Goal: Task Accomplishment & Management: Complete application form

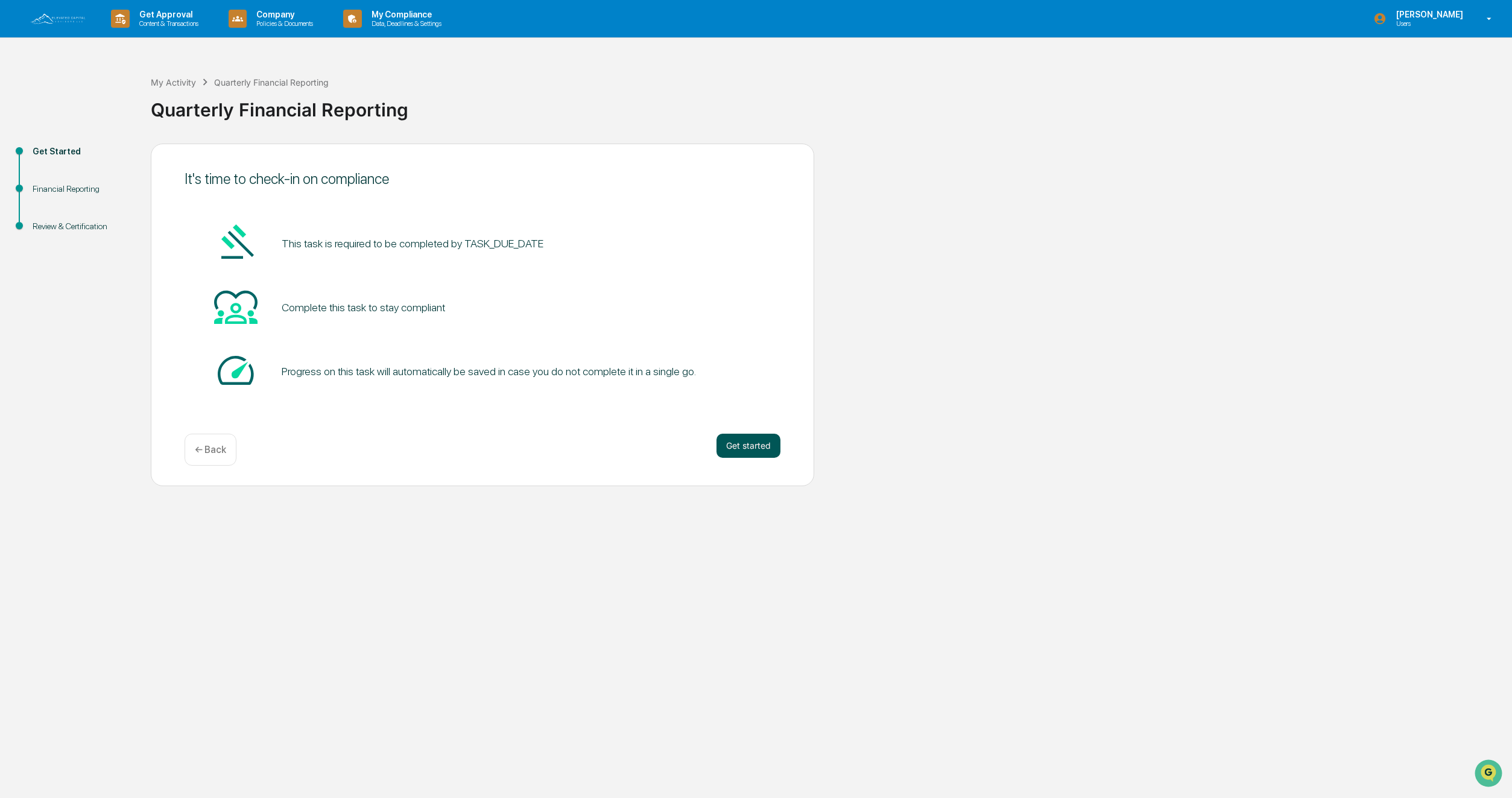
click at [747, 443] on button "Get started" at bounding box center [748, 446] width 64 height 24
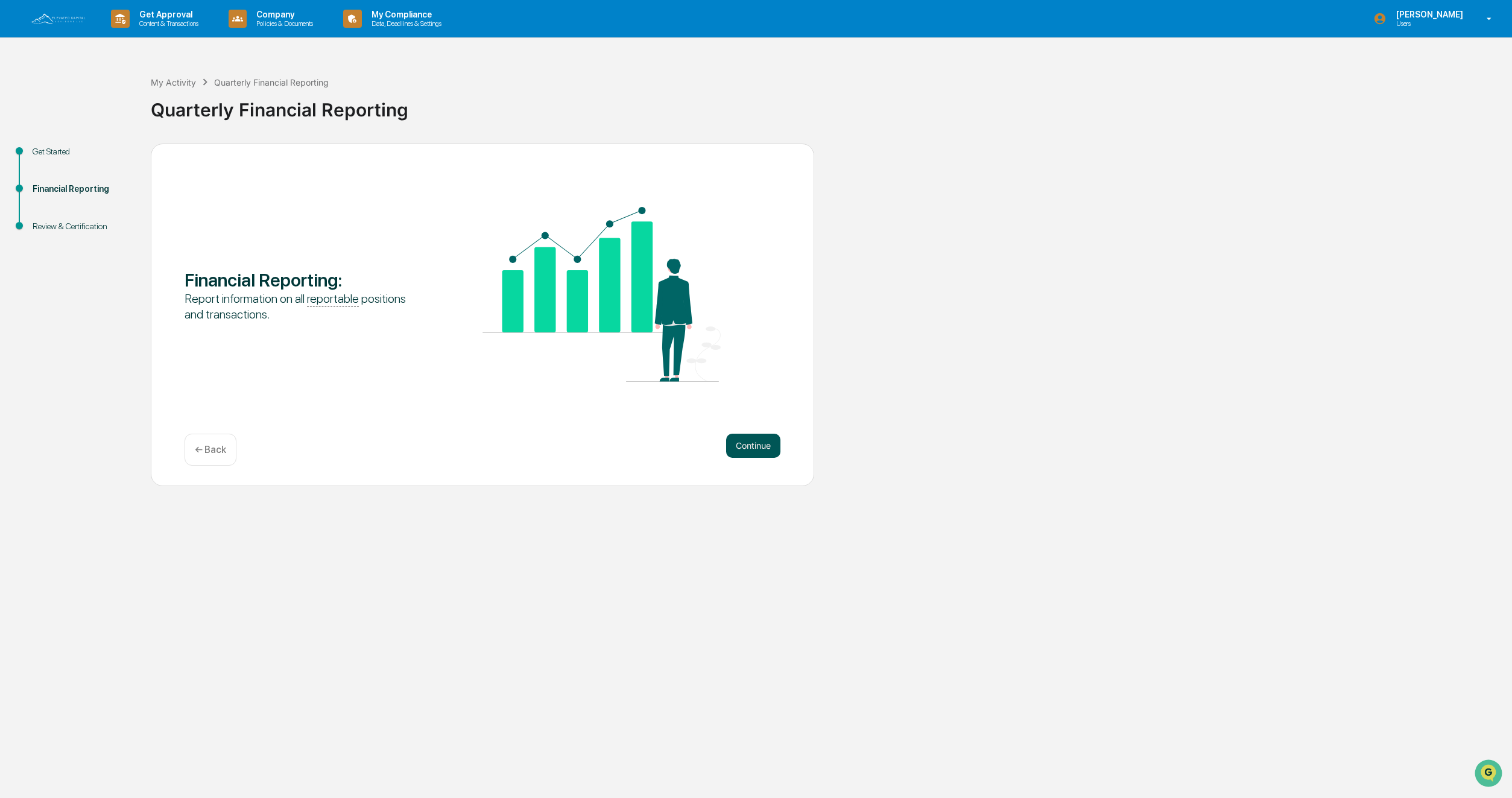
click at [748, 447] on button "Continue" at bounding box center [753, 446] width 55 height 24
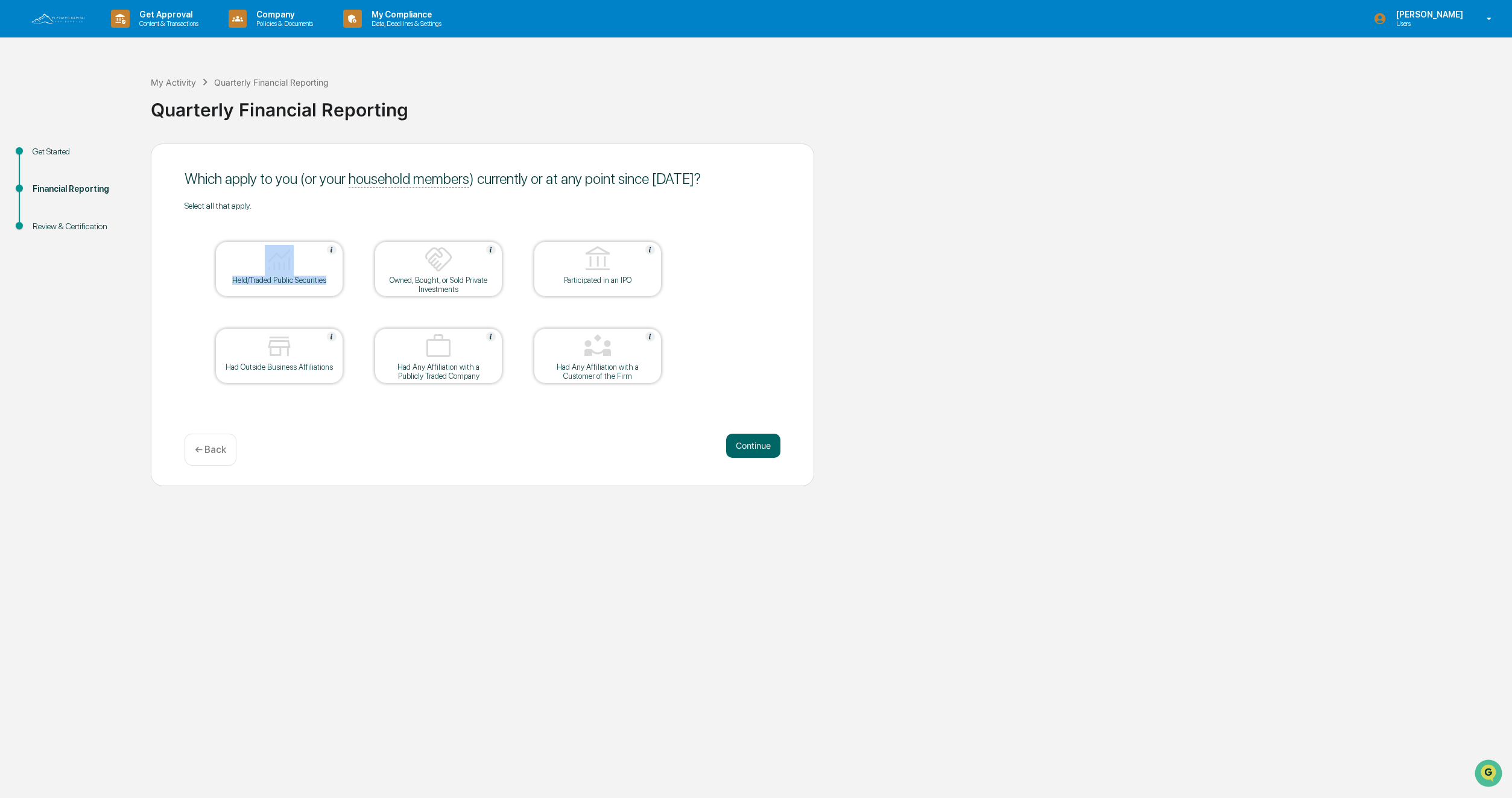
drag, startPoint x: 339, startPoint y: 293, endPoint x: 291, endPoint y: 254, distance: 61.8
click at [296, 258] on table "Held/Traded Public Securities Owned, Bought, or Sold Private Investments Partic…" at bounding box center [438, 312] width 508 height 204
drag, startPoint x: 381, startPoint y: 446, endPoint x: 373, endPoint y: 439, distance: 10.6
click at [381, 446] on div "Continue ← Back" at bounding box center [482, 450] width 595 height 32
click at [282, 260] on img at bounding box center [280, 259] width 29 height 29
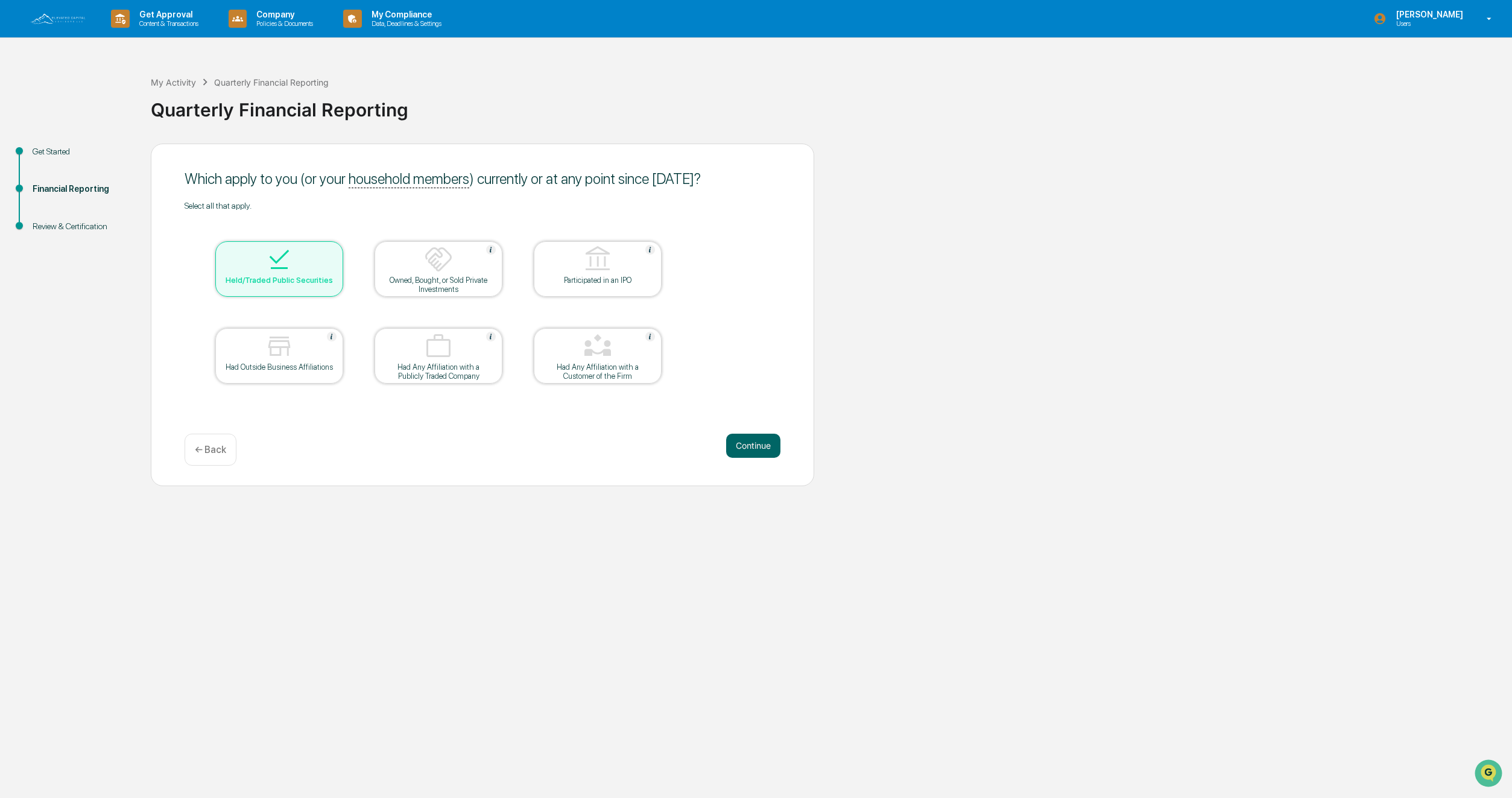
click at [281, 262] on img at bounding box center [280, 259] width 29 height 29
click at [320, 266] on div at bounding box center [280, 260] width 121 height 31
click at [280, 262] on img at bounding box center [280, 259] width 29 height 29
click at [758, 449] on button "Continue" at bounding box center [753, 446] width 55 height 24
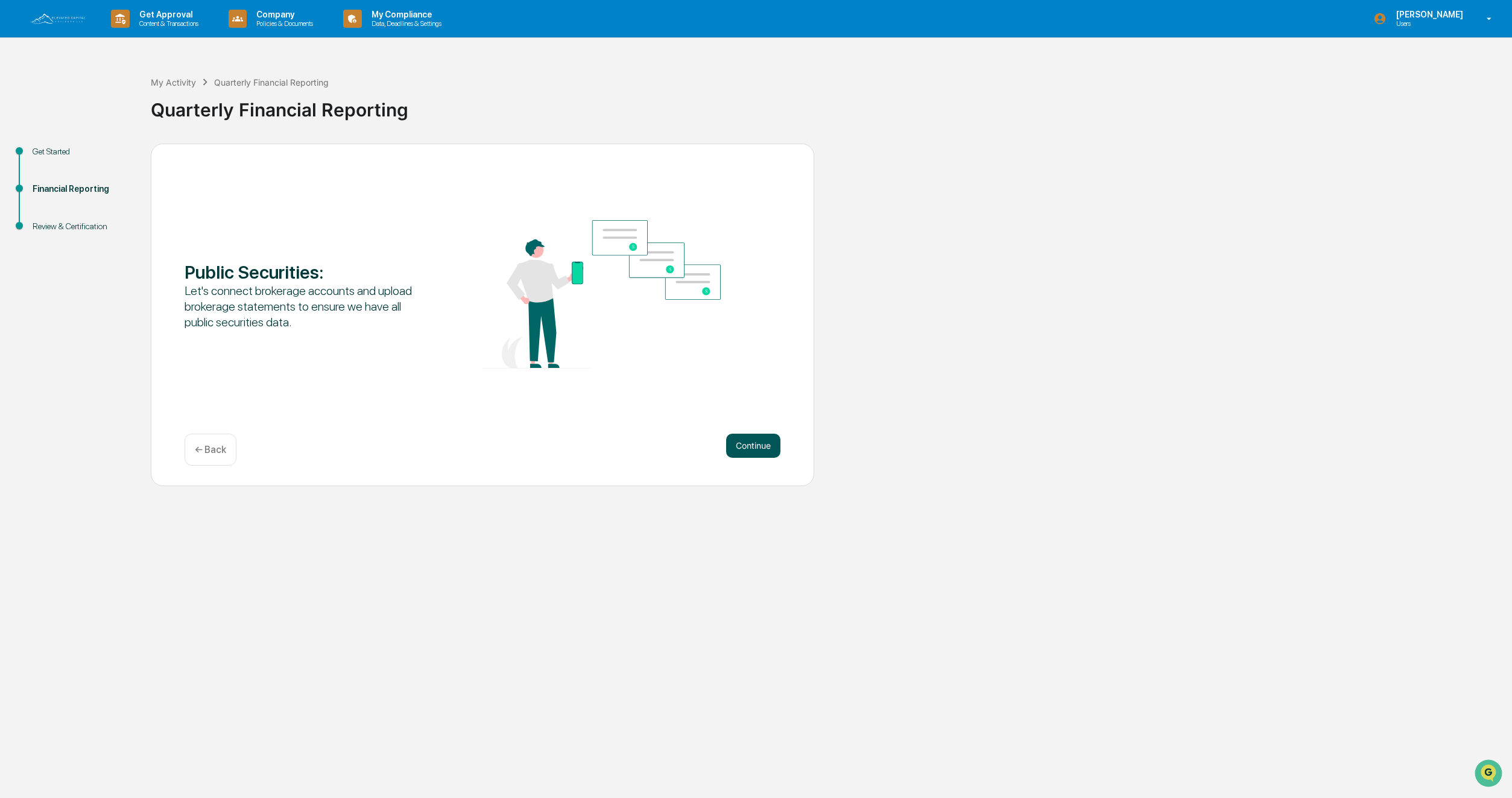
click at [766, 449] on button "Continue" at bounding box center [753, 446] width 55 height 24
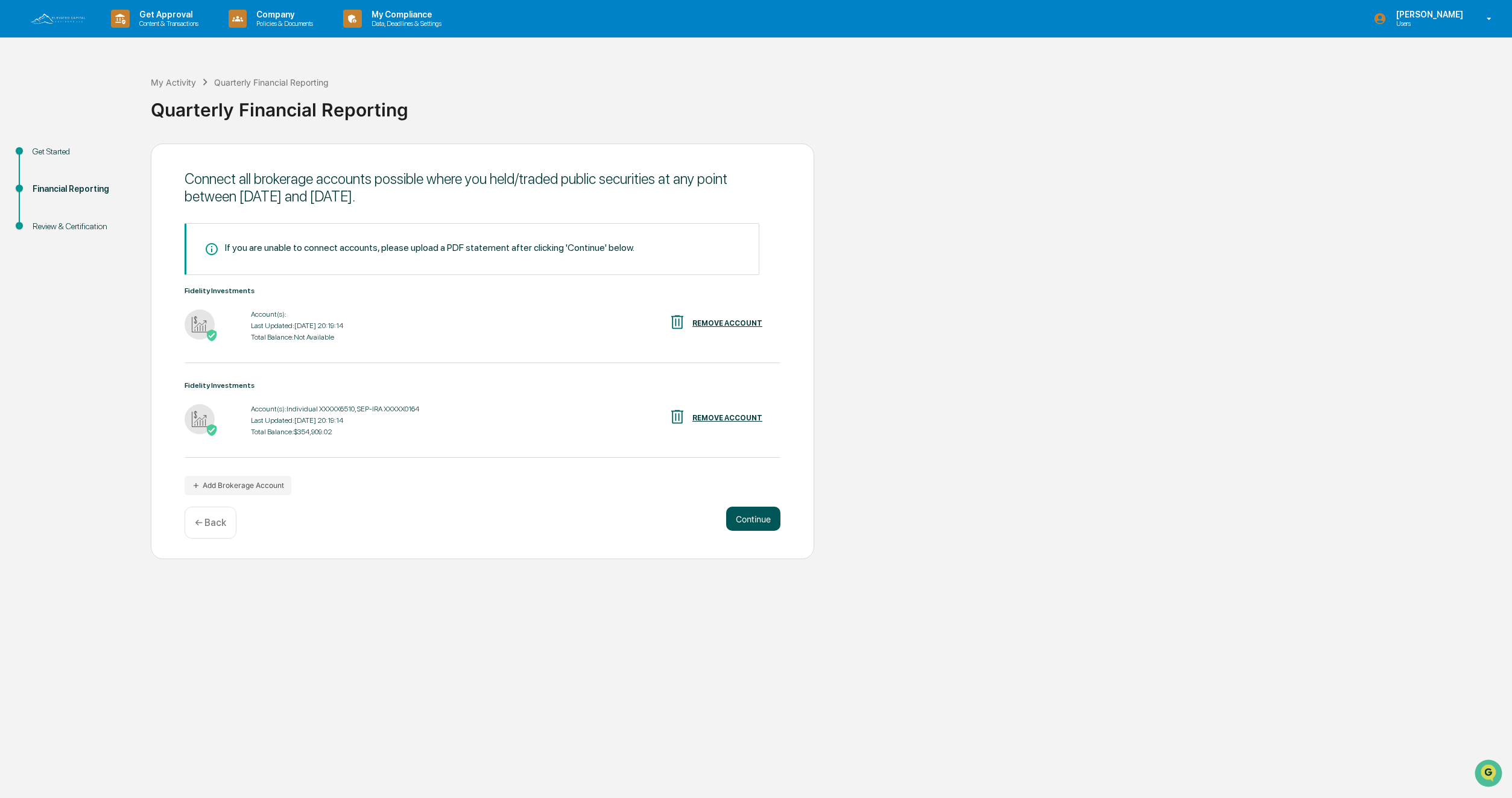
click at [769, 518] on button "Continue" at bounding box center [753, 518] width 55 height 24
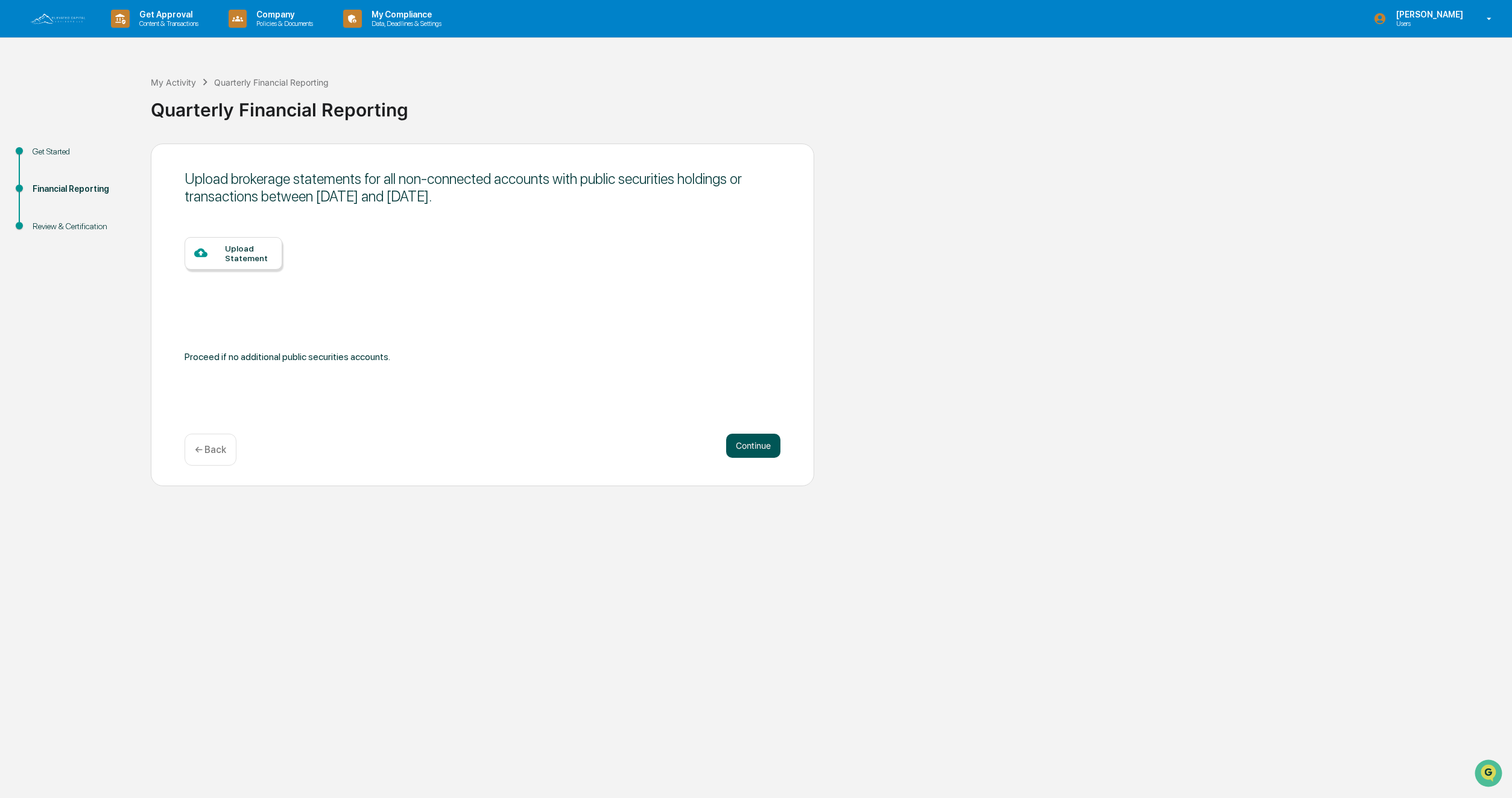
click at [757, 451] on button "Continue" at bounding box center [753, 446] width 55 height 24
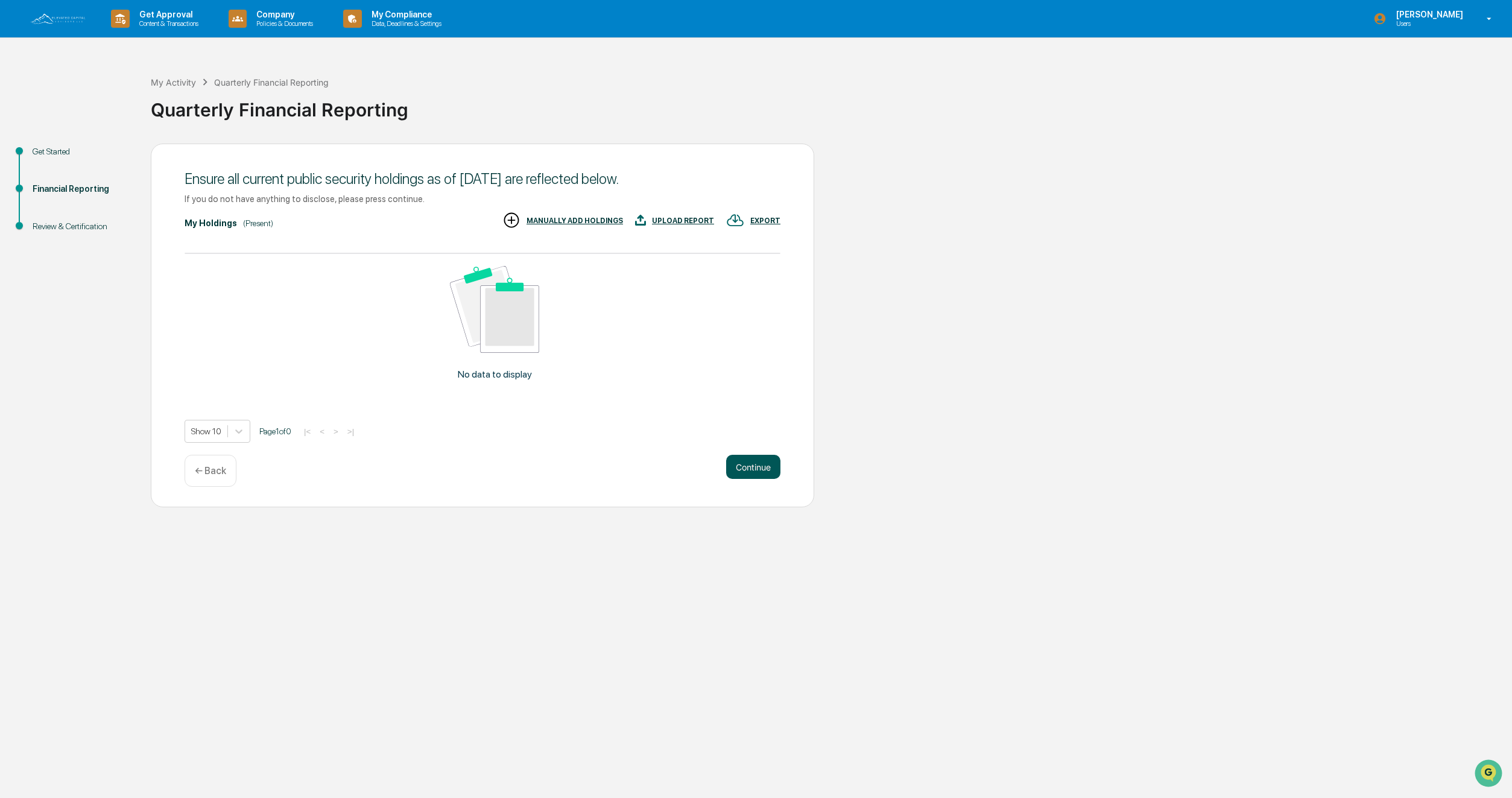
click at [761, 468] on button "Continue" at bounding box center [753, 467] width 55 height 24
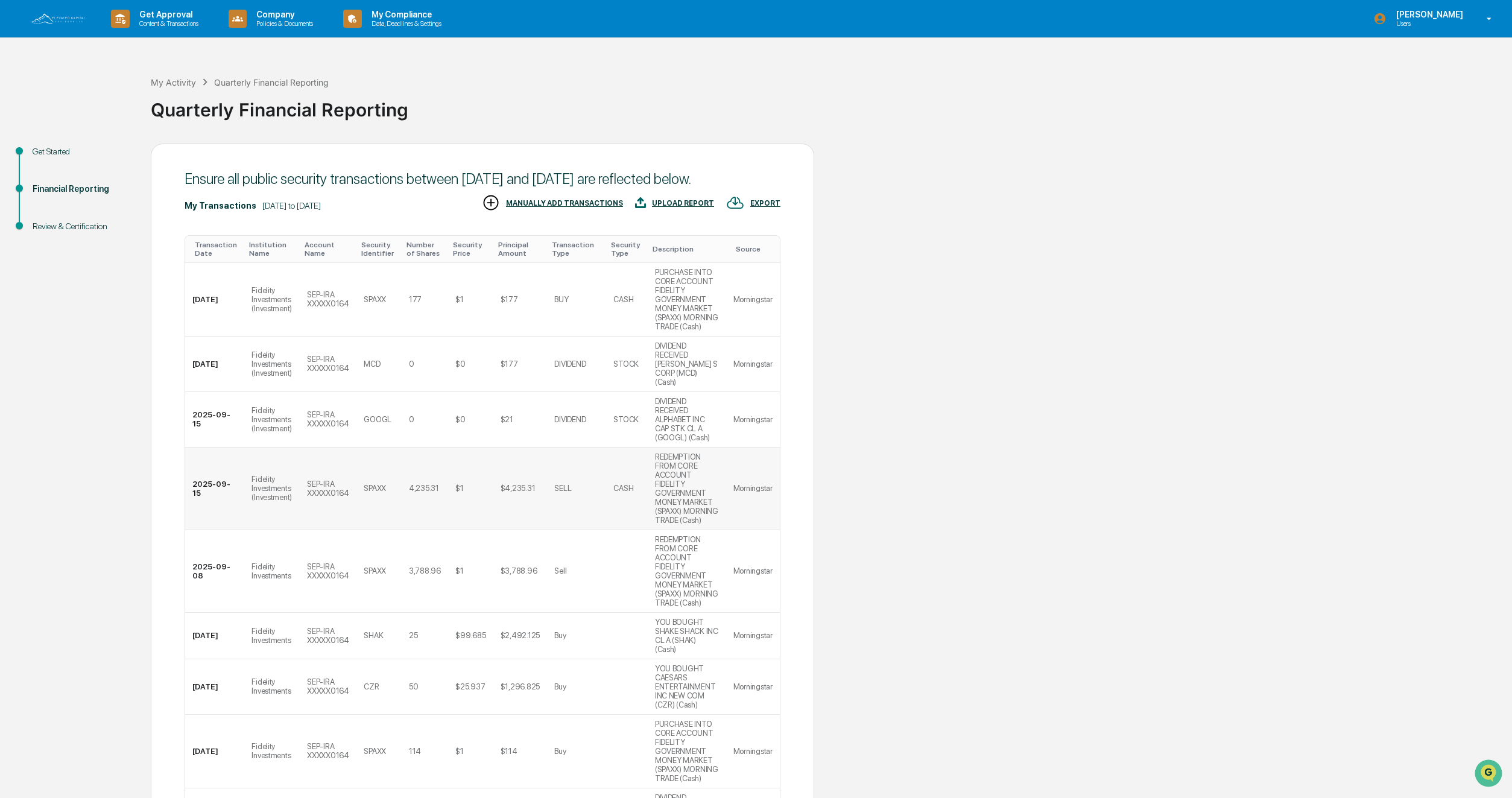
scroll to position [259, 0]
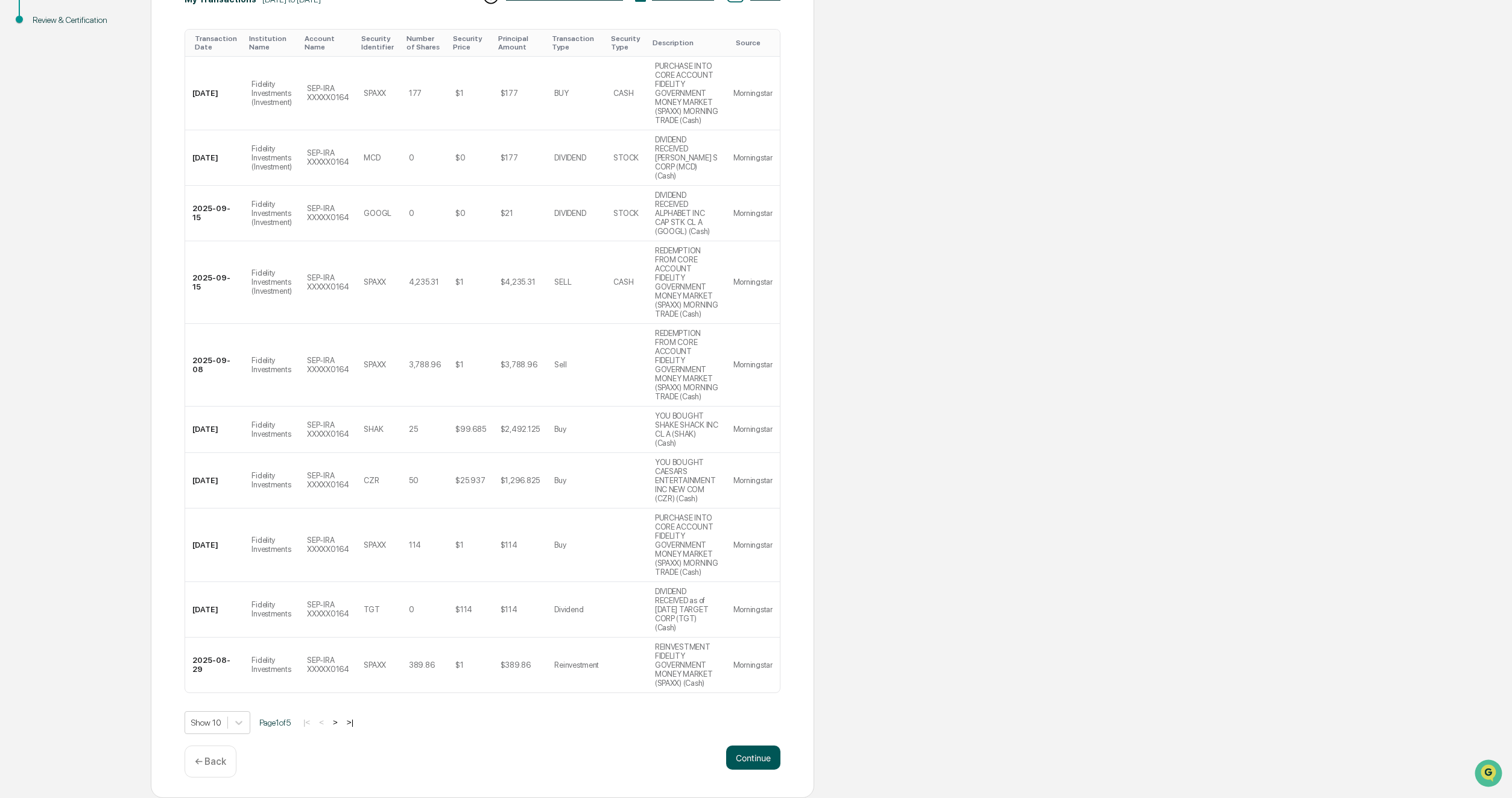
click at [751, 751] on button "Continue" at bounding box center [753, 757] width 55 height 24
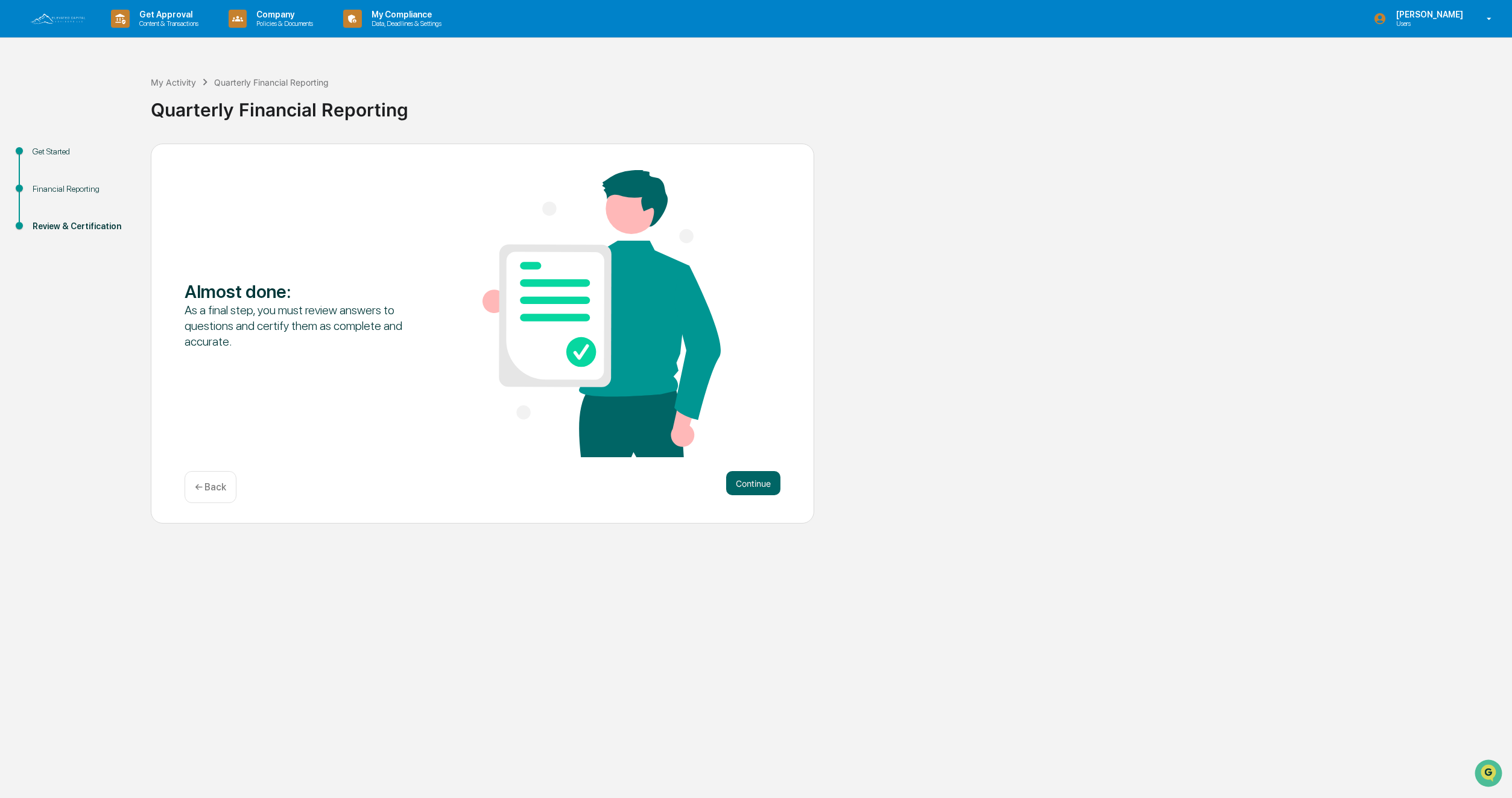
scroll to position [0, 0]
click at [745, 480] on button "Continue" at bounding box center [753, 483] width 55 height 24
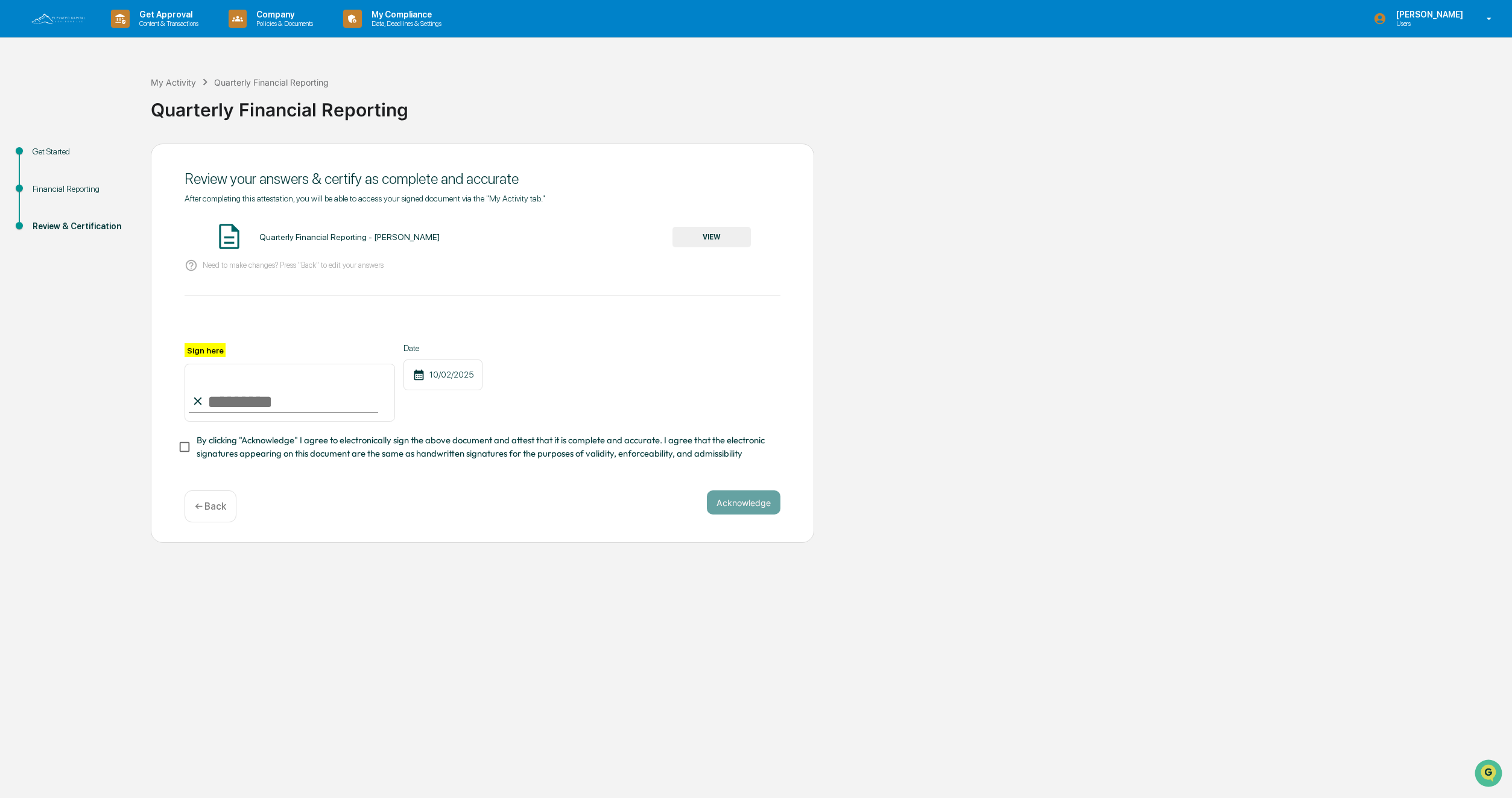
click at [317, 384] on input "Sign here" at bounding box center [289, 393] width 210 height 58
type input "**********"
click at [750, 497] on button "Acknowledge" at bounding box center [743, 502] width 74 height 24
click at [230, 239] on img at bounding box center [229, 236] width 30 height 30
click at [707, 237] on button "VIEW" at bounding box center [712, 237] width 79 height 20
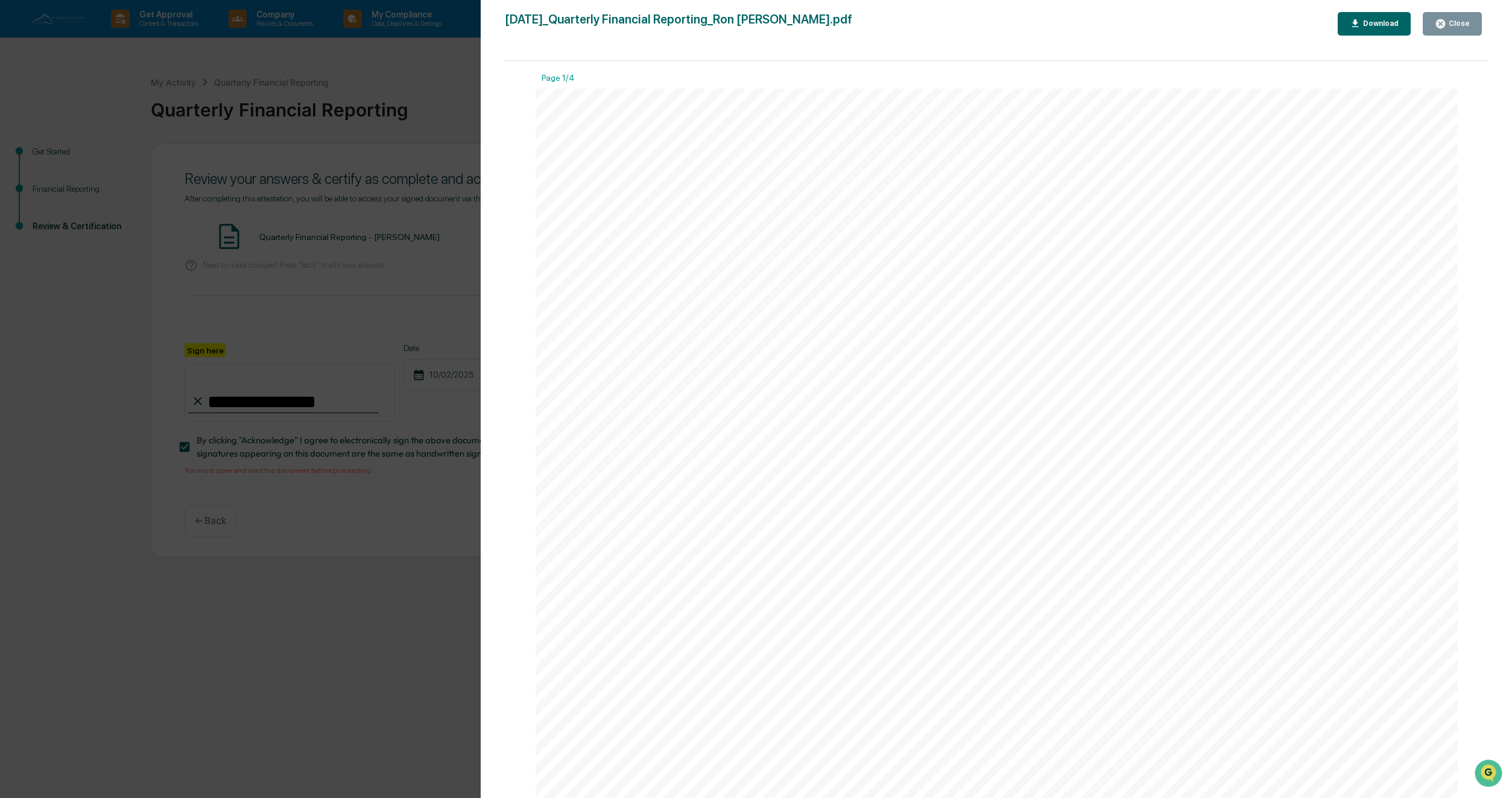
scroll to position [1, 0]
click at [518, 195] on div "Page 1/4 [DATE] Elevated Capital Advisors Quarterly Financial Reporting - [PERS…" at bounding box center [996, 435] width 983 height 749
click at [1460, 28] on div "Close" at bounding box center [1452, 24] width 35 height 12
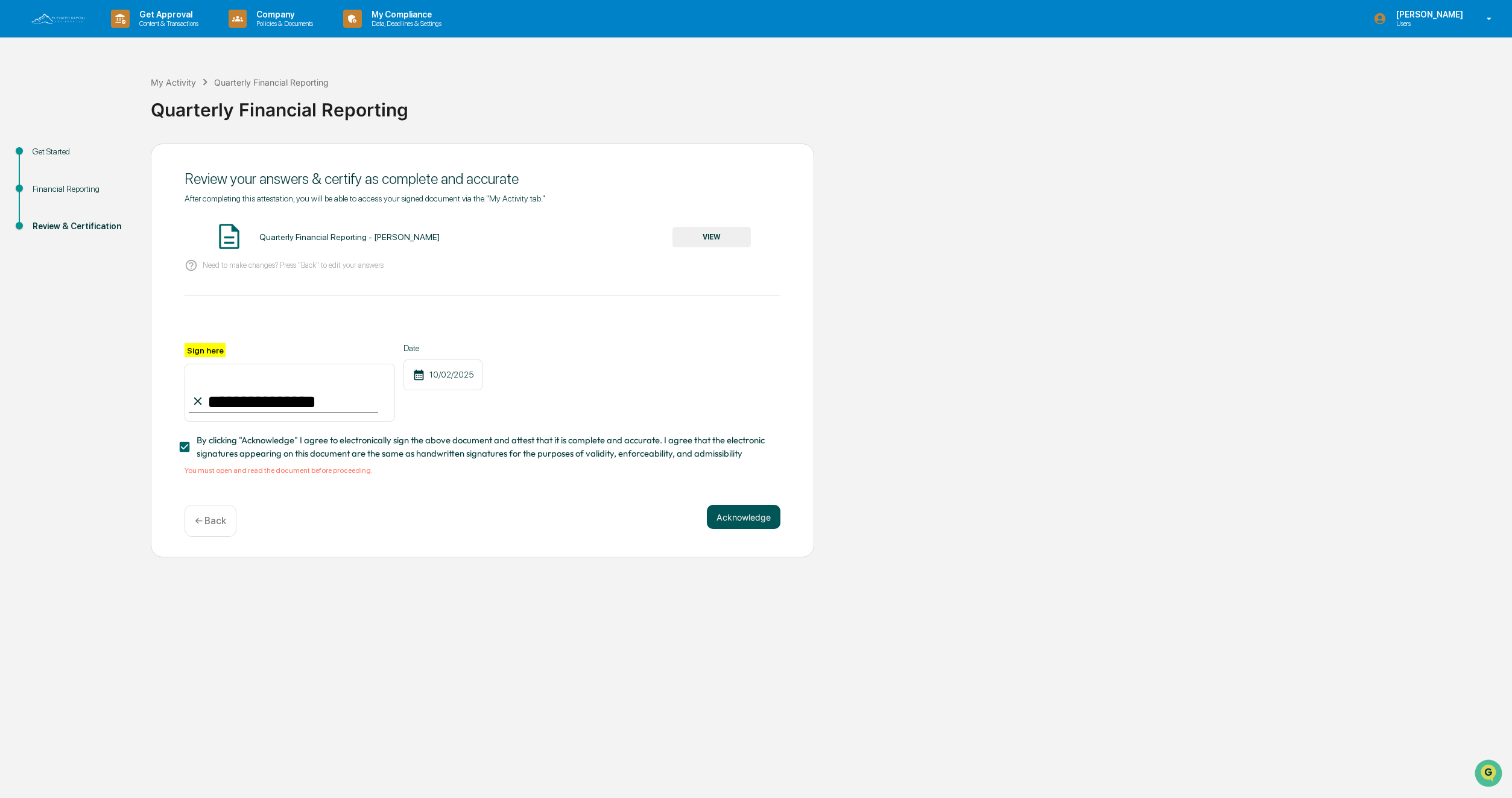
click at [735, 518] on button "Acknowledge" at bounding box center [743, 516] width 74 height 24
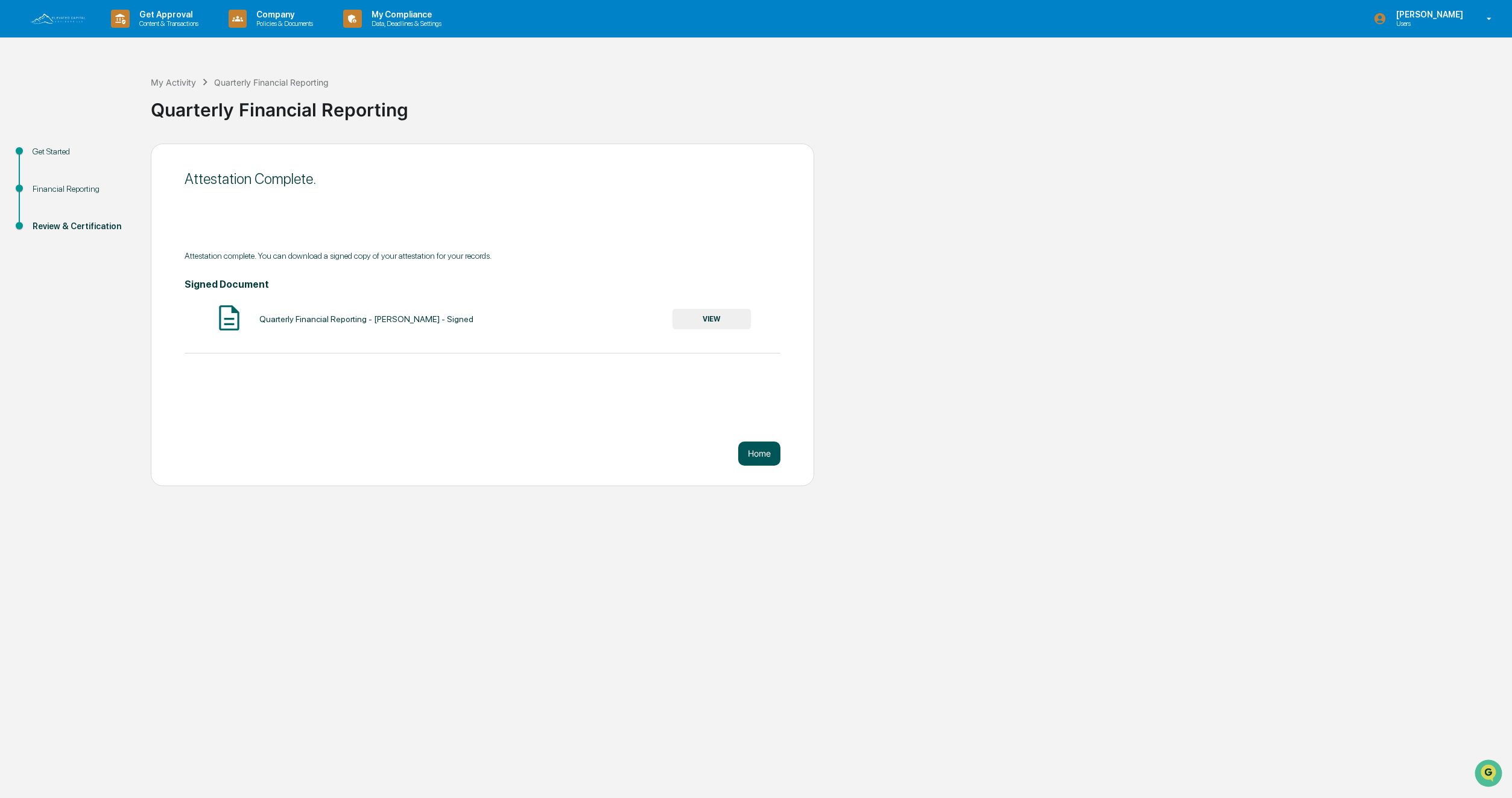
click at [761, 455] on button "Home" at bounding box center [759, 453] width 42 height 24
